Goal: Information Seeking & Learning: Learn about a topic

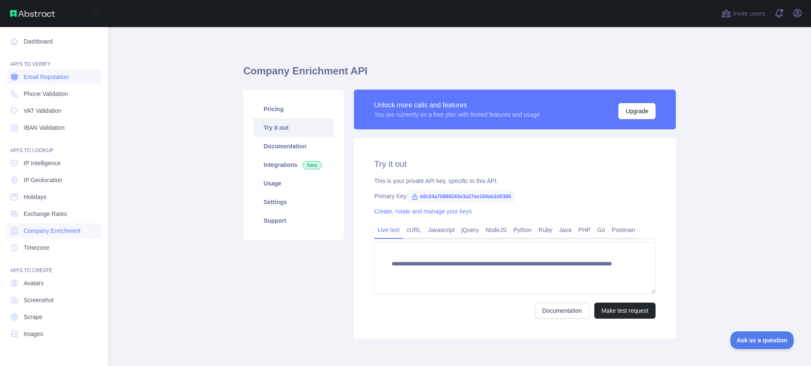
click at [59, 77] on span "Email Reputation" at bounding box center [46, 77] width 45 height 8
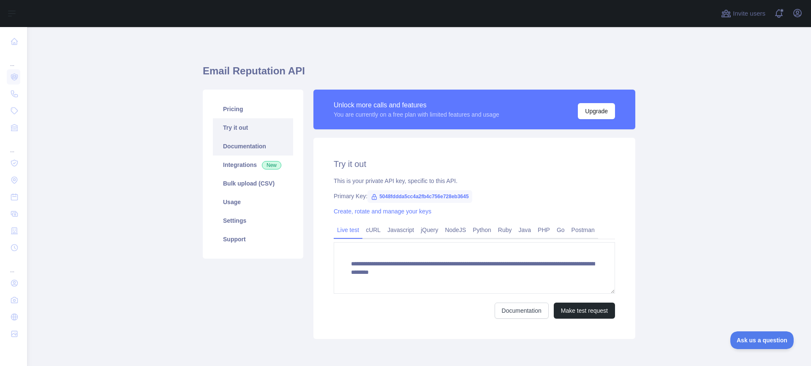
click at [244, 150] on link "Documentation" at bounding box center [253, 146] width 80 height 19
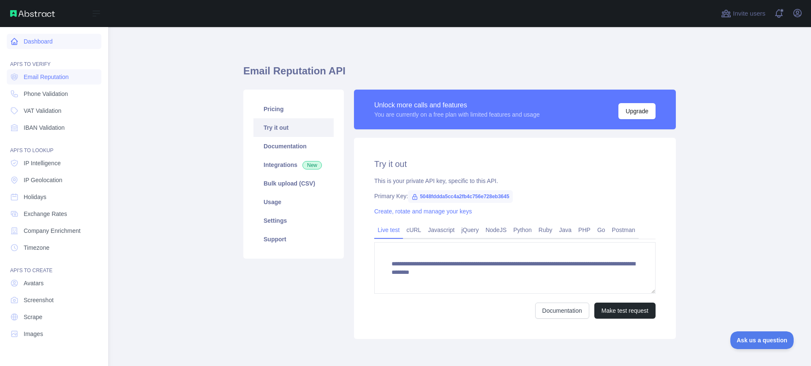
click at [35, 41] on link "Dashboard" at bounding box center [54, 41] width 95 height 15
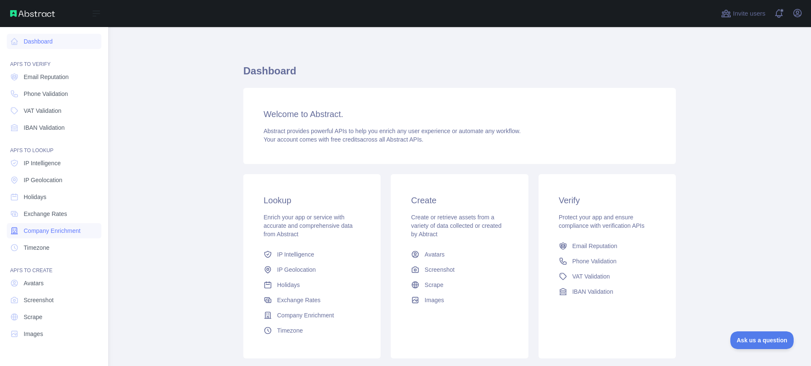
click at [57, 231] on span "Company Enrichment" at bounding box center [52, 230] width 57 height 8
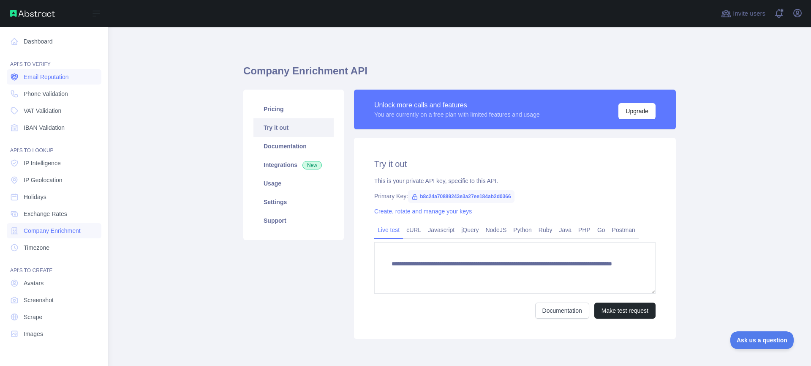
click at [46, 79] on span "Email Reputation" at bounding box center [46, 77] width 45 height 8
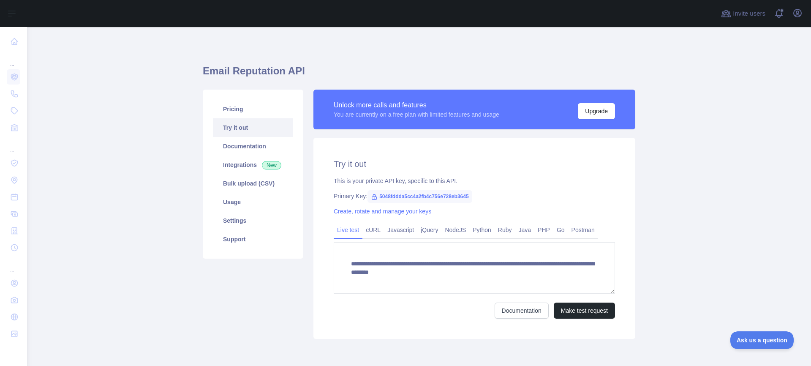
click at [229, 319] on div "Pricing Try it out Documentation Integrations New Bulk upload (CSV) Usage Setti…" at bounding box center [253, 214] width 111 height 249
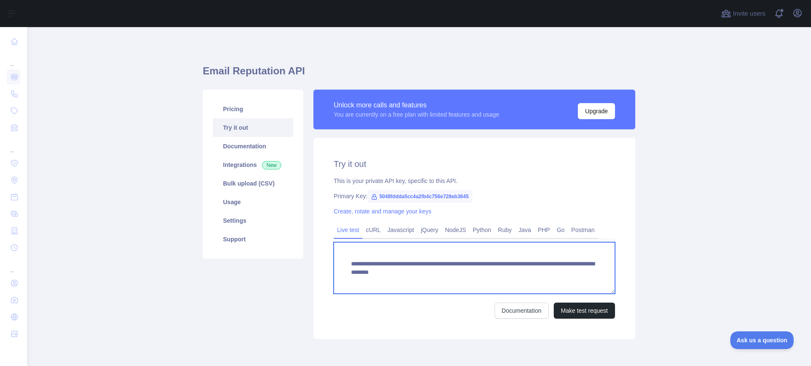
drag, startPoint x: 346, startPoint y: 264, endPoint x: 577, endPoint y: 280, distance: 231.5
click at [577, 280] on textarea "**********" at bounding box center [474, 268] width 281 height 52
